Goal: Check status

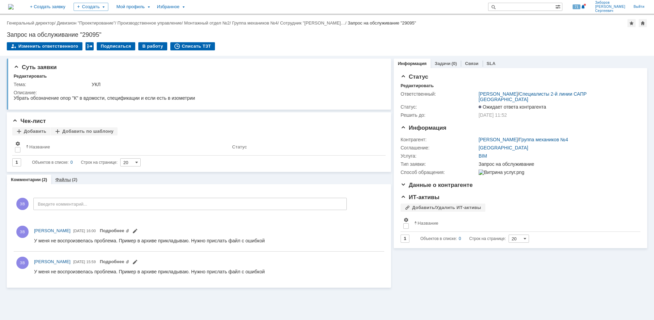
click at [66, 181] on link "Файлы" at bounding box center [63, 179] width 16 height 5
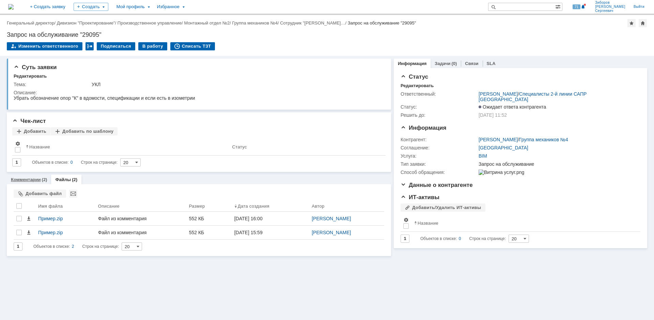
click at [30, 177] on div "Комментарии (2)" at bounding box center [29, 180] width 44 height 10
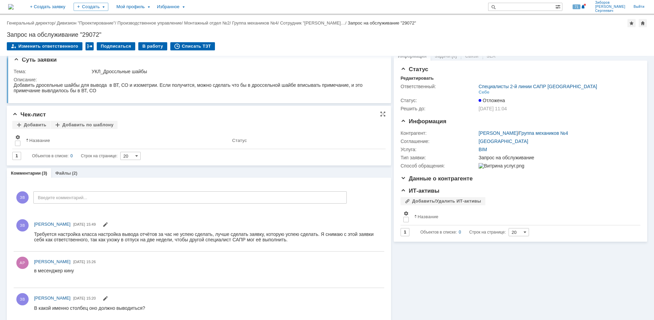
scroll to position [15, 0]
